Goal: Task Accomplishment & Management: Manage account settings

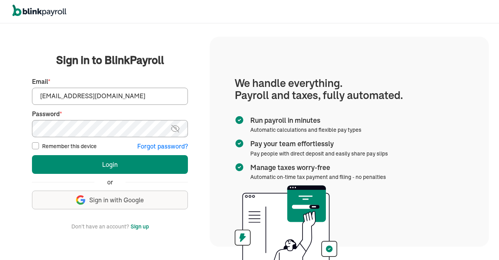
type input "info@techdatumsolutions.com"
click at [177, 127] on img at bounding box center [175, 128] width 10 height 9
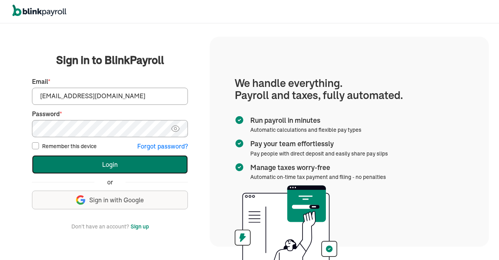
click at [77, 174] on button "Login" at bounding box center [110, 164] width 156 height 19
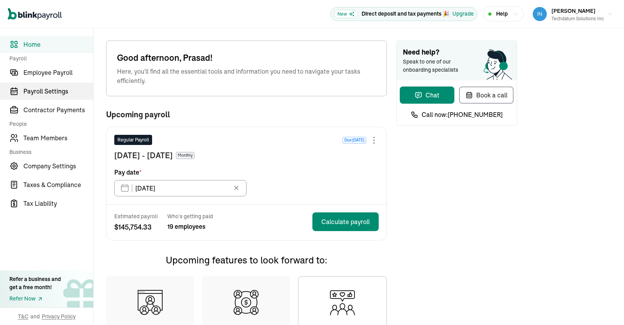
click at [46, 90] on span "Payroll Settings" at bounding box center [58, 91] width 70 height 9
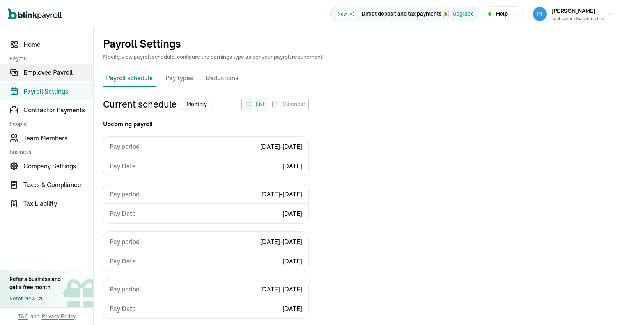
click at [52, 72] on span "Employee Payroll" at bounding box center [58, 72] width 70 height 9
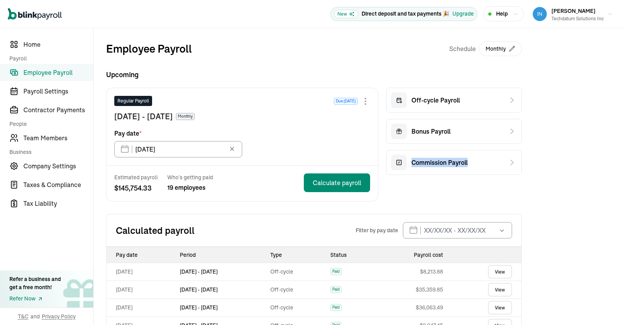
drag, startPoint x: 624, startPoint y: 131, endPoint x: 624, endPoint y: 173, distance: 42.5
click at [624, 173] on div "Employee Payroll Schedule Monthly Upcoming Regular Payroll Due [DATE] [DATE] - …" at bounding box center [359, 251] width 531 height 447
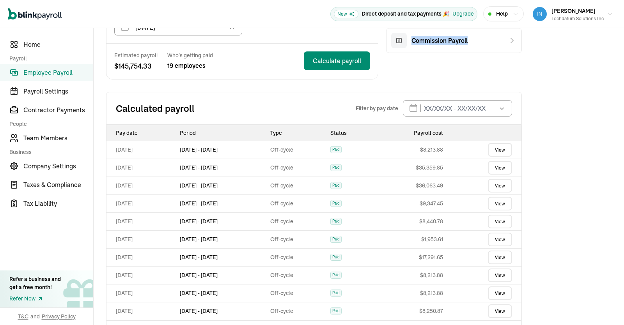
click at [503, 164] on link "View" at bounding box center [500, 168] width 24 height 14
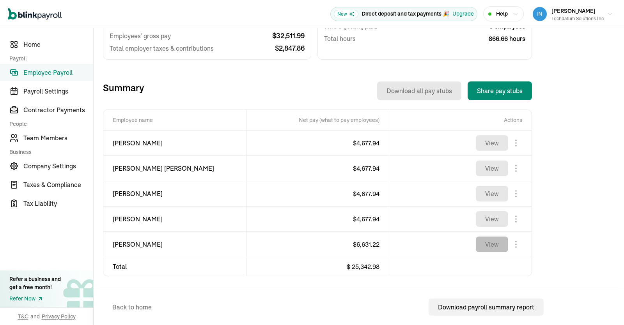
click at [491, 244] on button "View" at bounding box center [492, 245] width 32 height 16
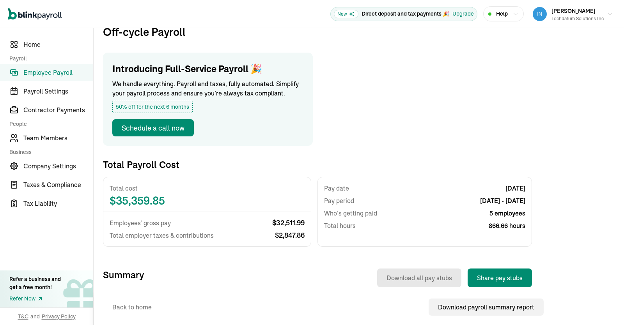
click at [55, 72] on span "Employee Payroll" at bounding box center [58, 72] width 70 height 9
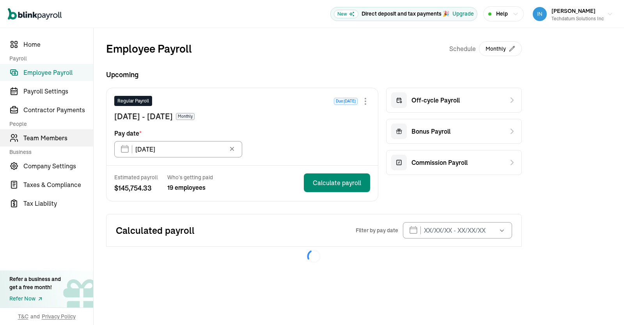
click at [48, 138] on span "Team Members" at bounding box center [58, 137] width 70 height 9
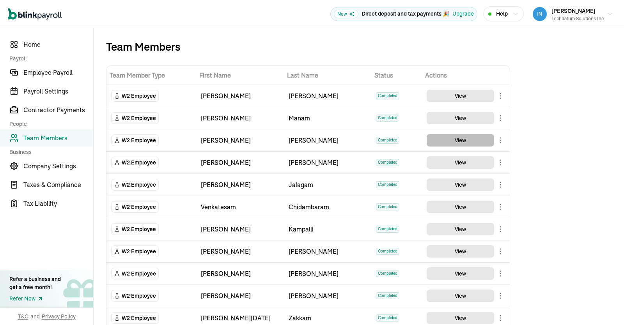
click at [462, 138] on button "View" at bounding box center [460, 140] width 67 height 12
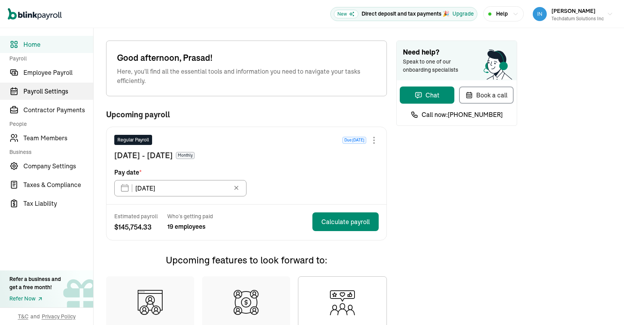
click at [46, 90] on span "Payroll Settings" at bounding box center [58, 91] width 70 height 9
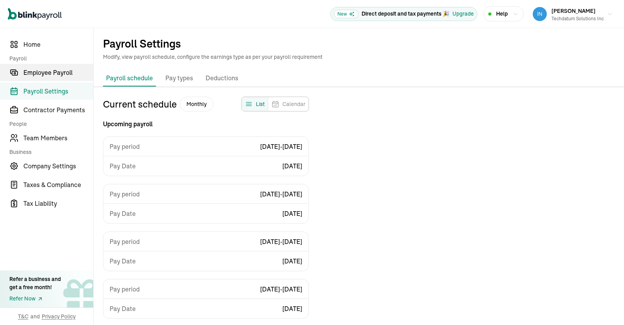
click at [52, 72] on span "Employee Payroll" at bounding box center [58, 72] width 70 height 9
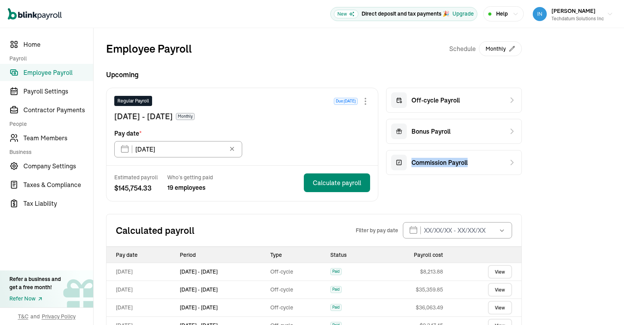
drag, startPoint x: 624, startPoint y: 131, endPoint x: 624, endPoint y: 173, distance: 42.5
click at [624, 173] on div "Employee Payroll Schedule Monthly Upcoming Regular Payroll Due [DATE] [DATE] - …" at bounding box center [359, 251] width 531 height 447
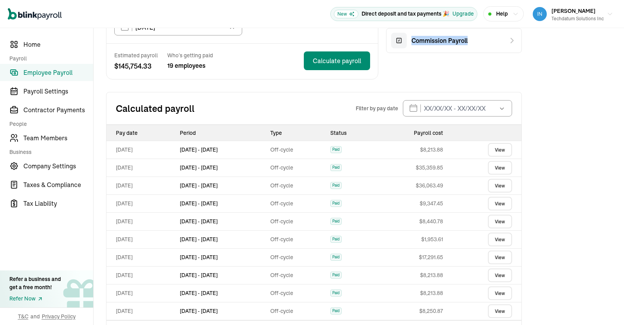
click at [503, 164] on link "View" at bounding box center [500, 168] width 24 height 14
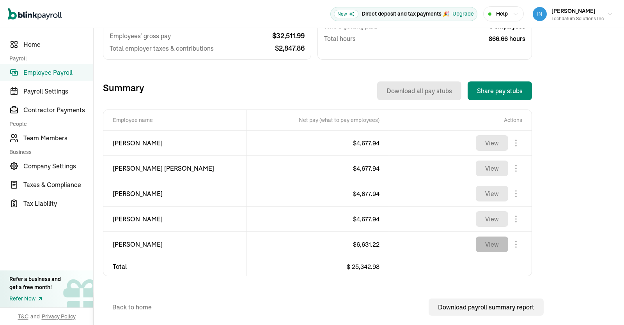
click at [491, 244] on button "View" at bounding box center [492, 245] width 32 height 16
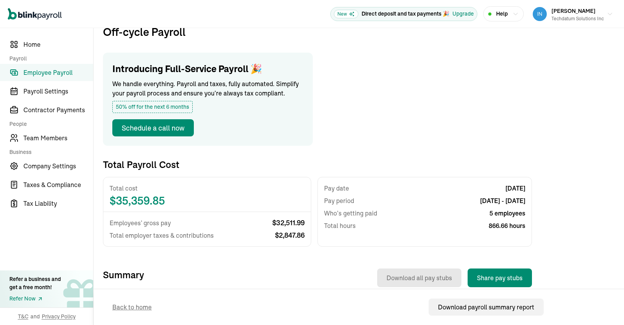
click at [55, 72] on span "Employee Payroll" at bounding box center [58, 72] width 70 height 9
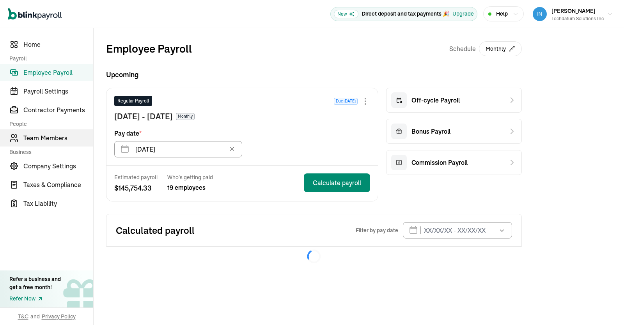
click at [48, 138] on span "Team Members" at bounding box center [58, 137] width 70 height 9
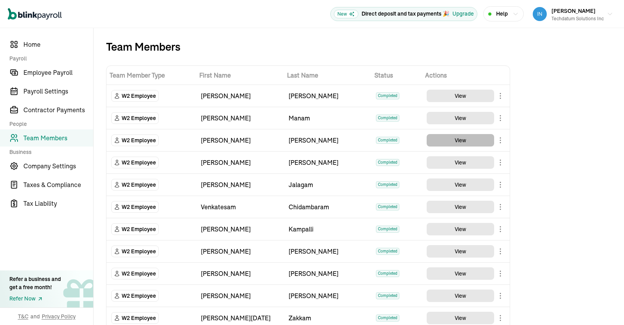
click at [462, 138] on button "View" at bounding box center [460, 140] width 67 height 12
